Goal: Information Seeking & Learning: Compare options

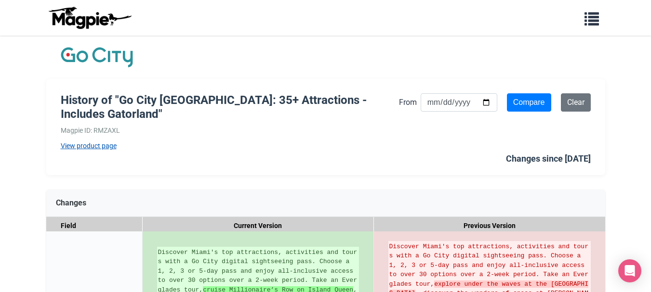
click at [102, 141] on link "View product page" at bounding box center [230, 146] width 338 height 11
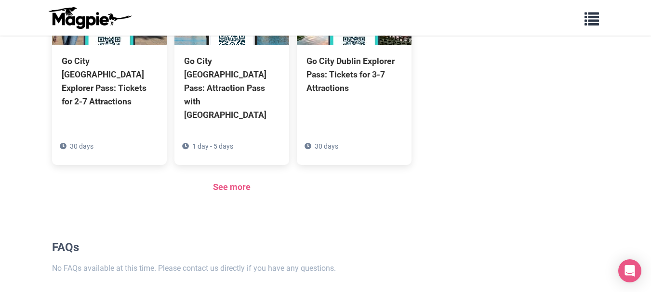
scroll to position [805, 0]
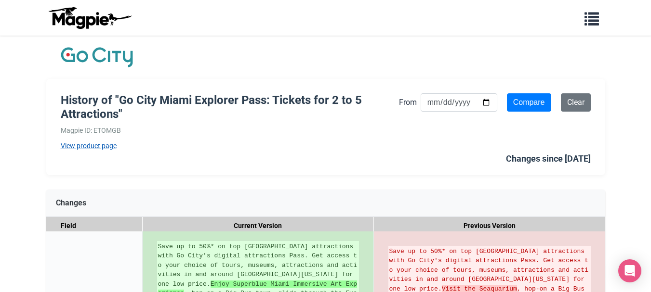
click at [108, 149] on link "View product page" at bounding box center [230, 146] width 338 height 11
